Goal: Complete application form: Complete application form

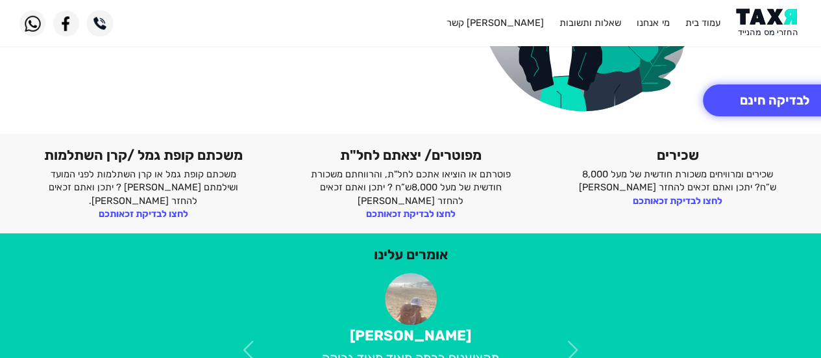
scroll to position [260, 0]
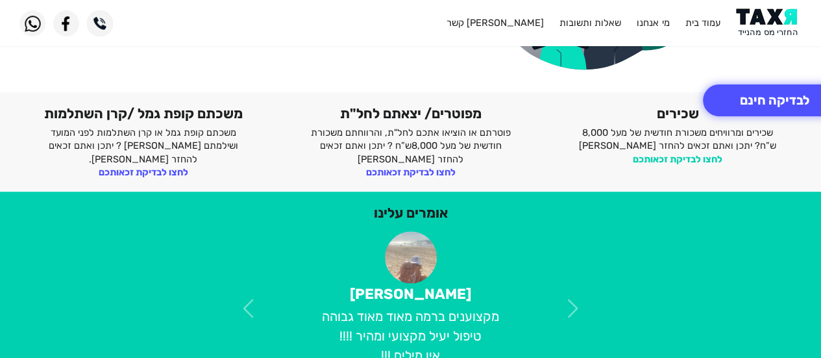
click at [676, 158] on link "לחצו לבדיקת זכאותכם" at bounding box center [678, 159] width 90 height 12
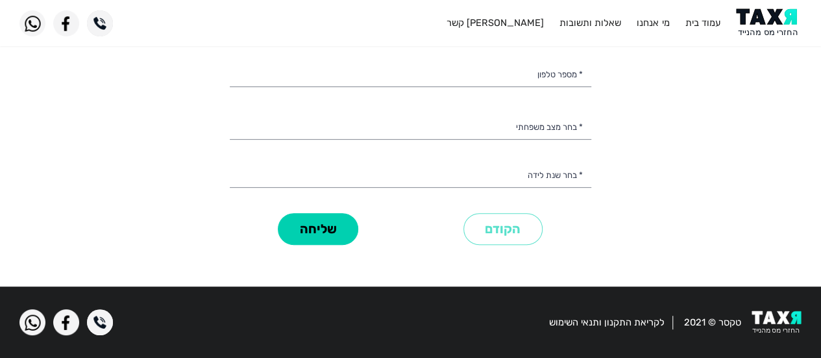
scroll to position [154, 0]
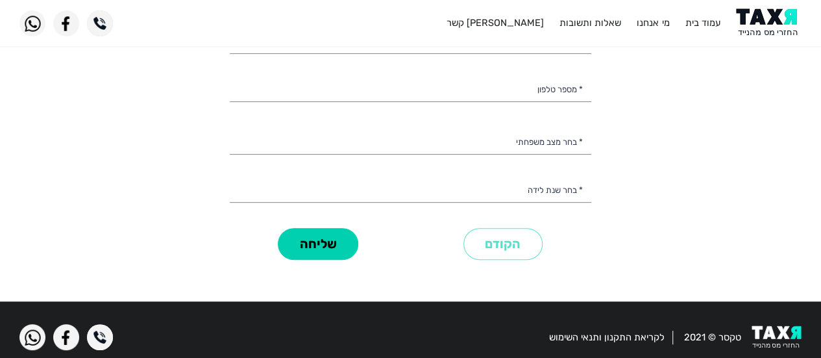
select select
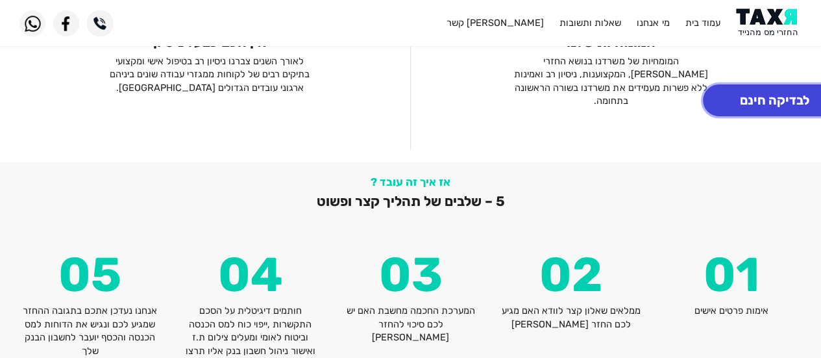
click at [763, 97] on button "לבדיקה חינם" at bounding box center [774, 100] width 143 height 32
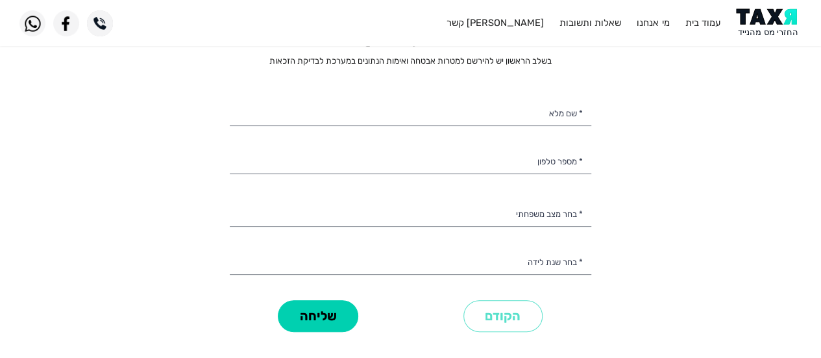
select select
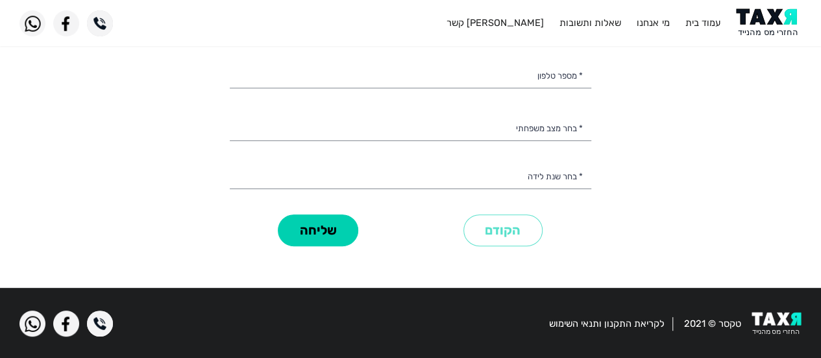
scroll to position [168, 0]
